Goal: Transaction & Acquisition: Purchase product/service

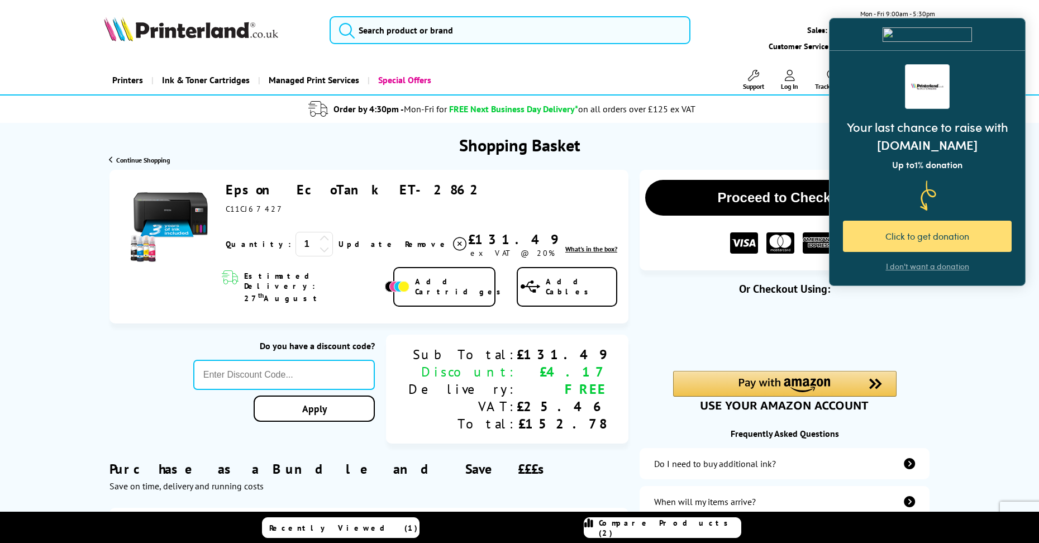
click at [907, 245] on div "Click to get donation" at bounding box center [927, 236] width 169 height 31
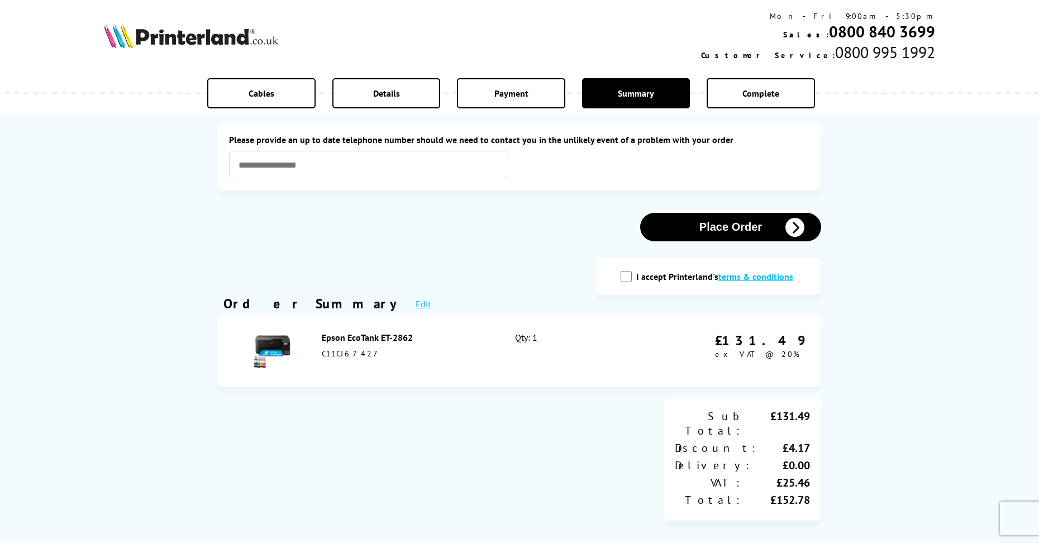
click at [629, 275] on input "I accept Printerland's terms & conditions" at bounding box center [625, 276] width 11 height 11
checkbox input "true"
click at [725, 230] on button "Place Order" at bounding box center [730, 227] width 181 height 28
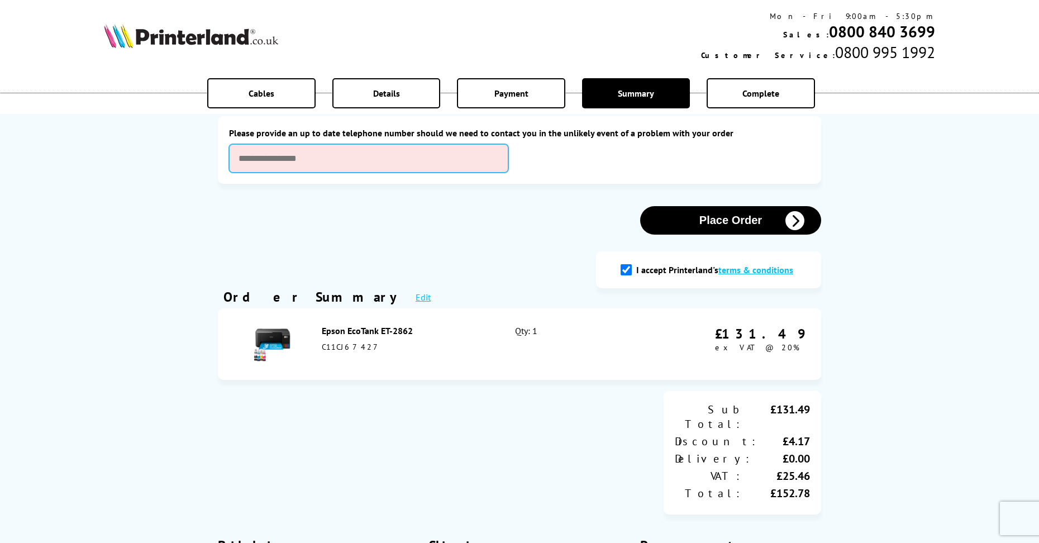
scroll to position [155, 0]
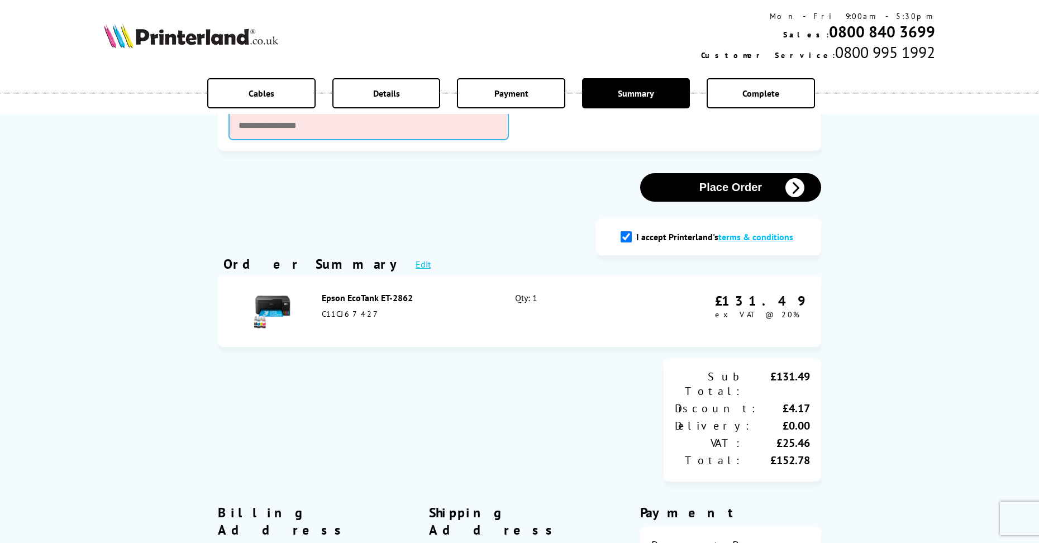
click at [321, 128] on input "text" at bounding box center [368, 125] width 279 height 28
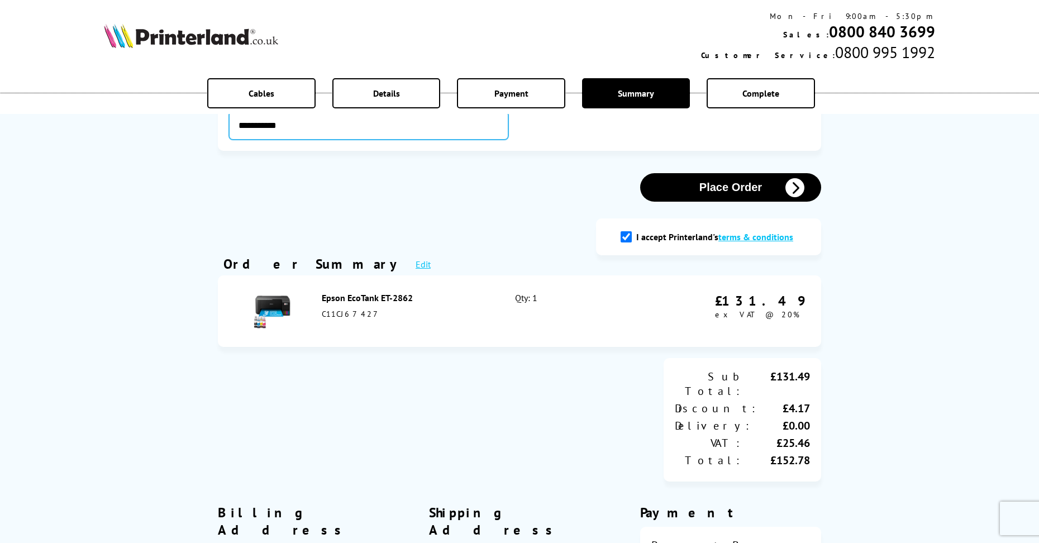
type input "**********"
click at [736, 186] on button "Place Order" at bounding box center [730, 187] width 181 height 28
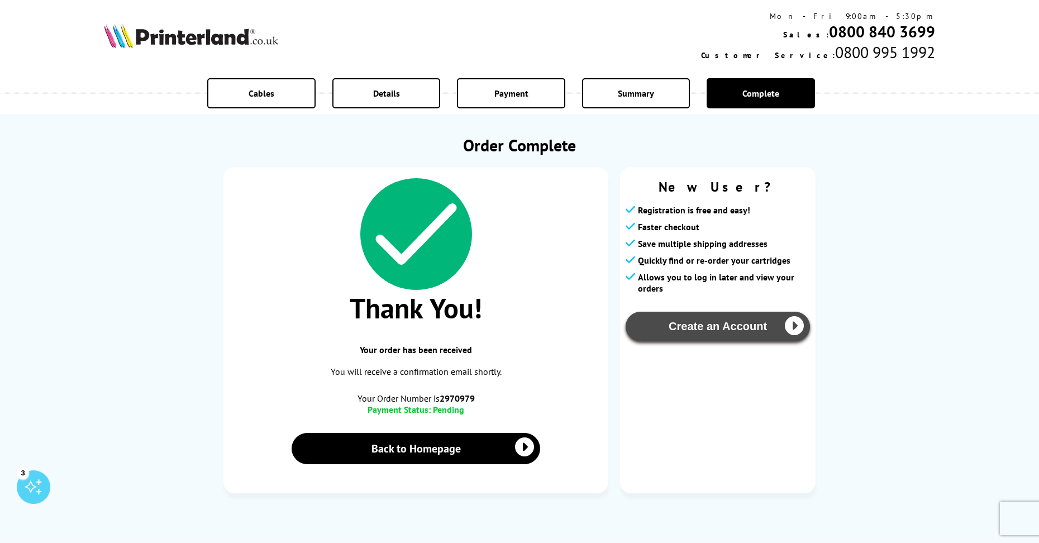
click at [714, 332] on button "Create an Account" at bounding box center [717, 327] width 184 height 30
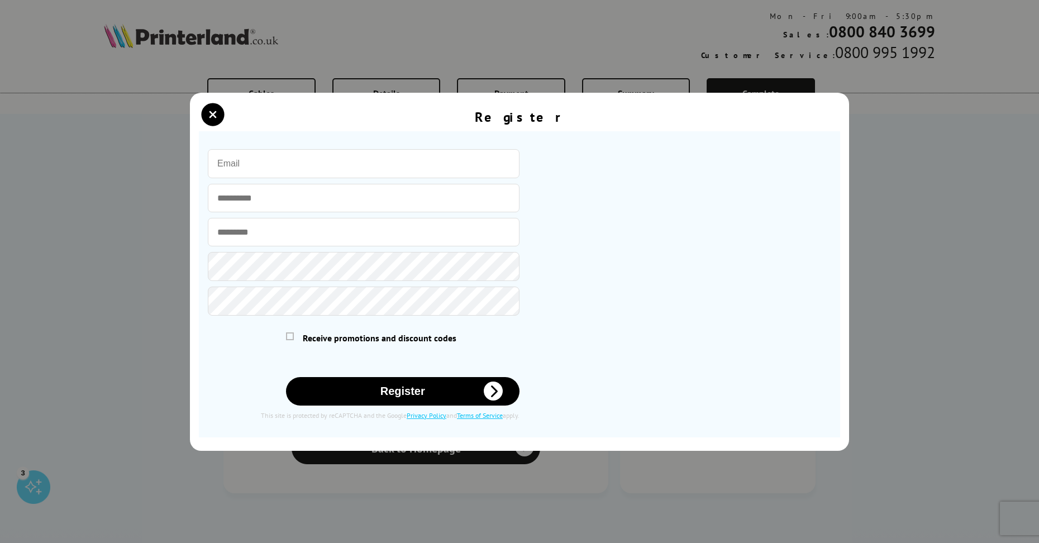
click at [310, 163] on input "email" at bounding box center [364, 163] width 312 height 29
type input "[EMAIL_ADDRESS][DOMAIN_NAME]"
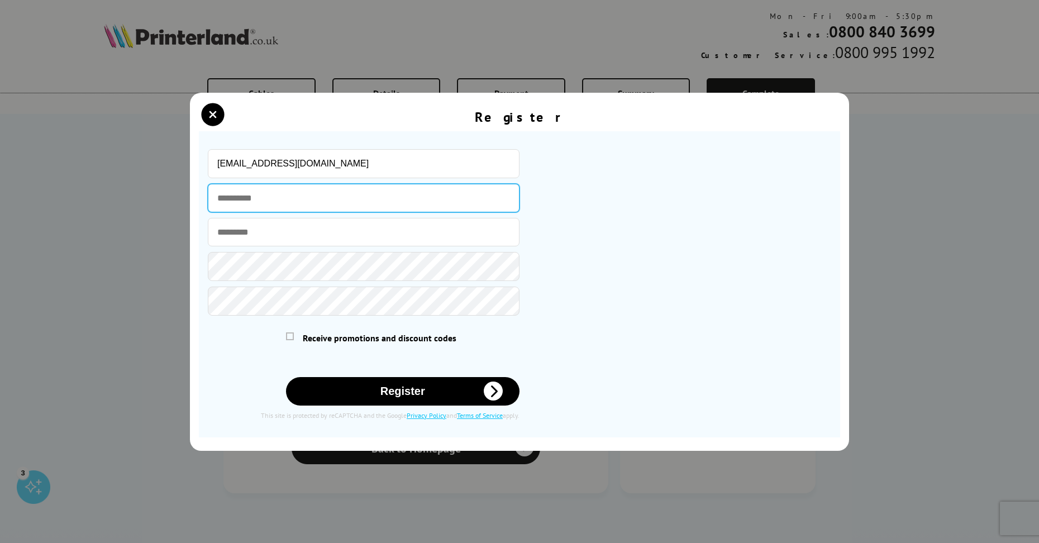
type input "*****"
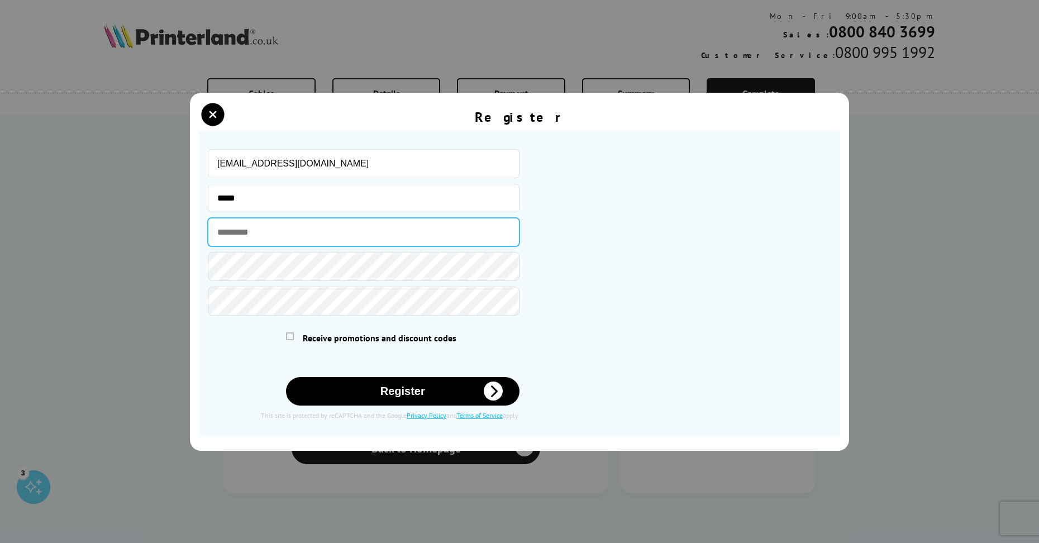
type input "*******"
click at [289, 335] on span at bounding box center [290, 336] width 8 height 8
click at [288, 334] on input "checkbox" at bounding box center [288, 334] width 0 height 0
click at [392, 398] on button "Register" at bounding box center [403, 391] width 234 height 28
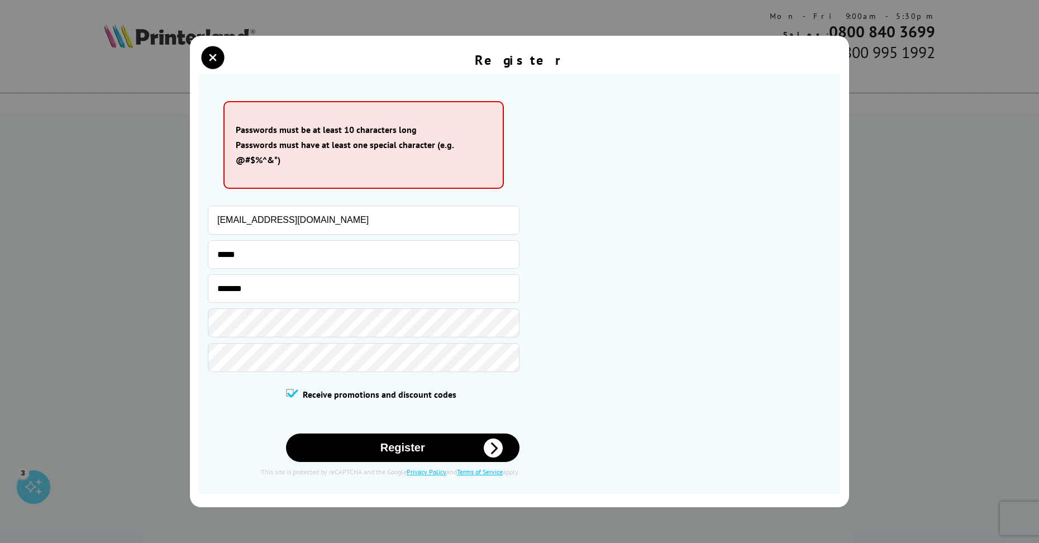
click at [400, 453] on button "Register" at bounding box center [403, 447] width 234 height 28
